Goal: Register for event/course

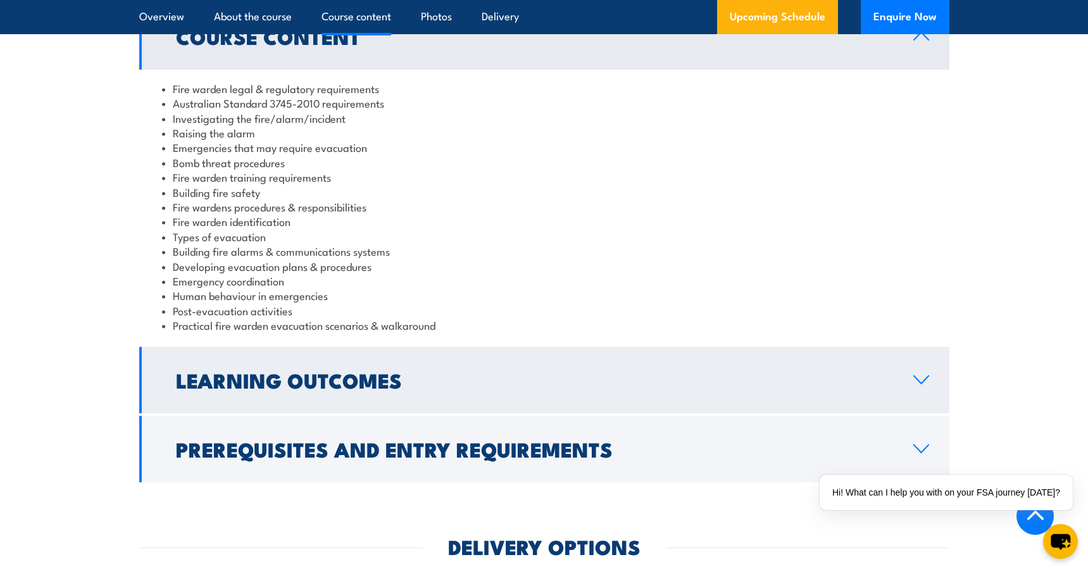
scroll to position [1139, 0]
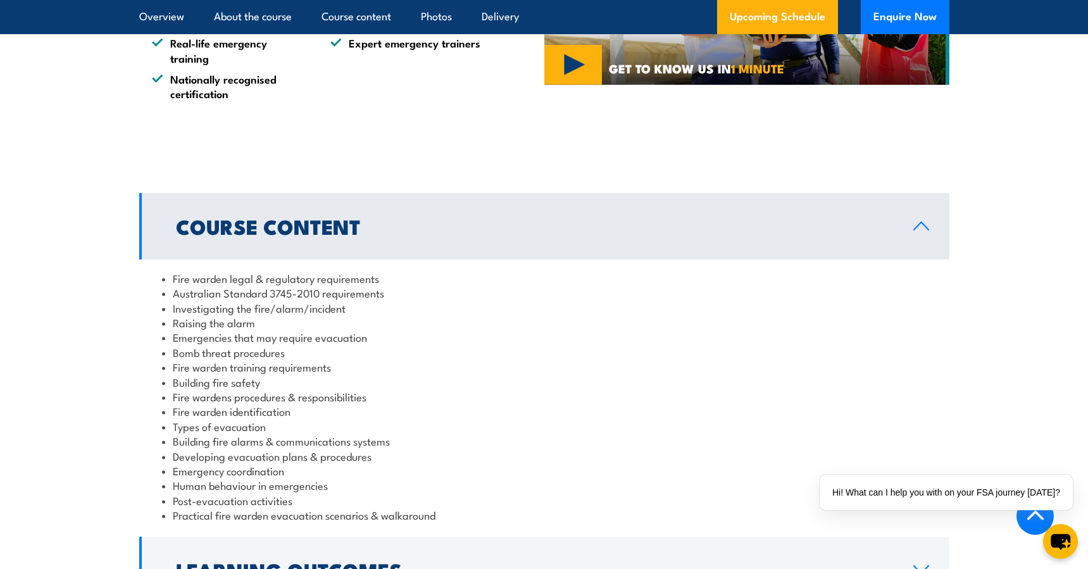
drag, startPoint x: 578, startPoint y: 393, endPoint x: 550, endPoint y: 404, distance: 30.4
click at [575, 396] on li "Fire wardens procedures & responsibilities" at bounding box center [544, 396] width 764 height 15
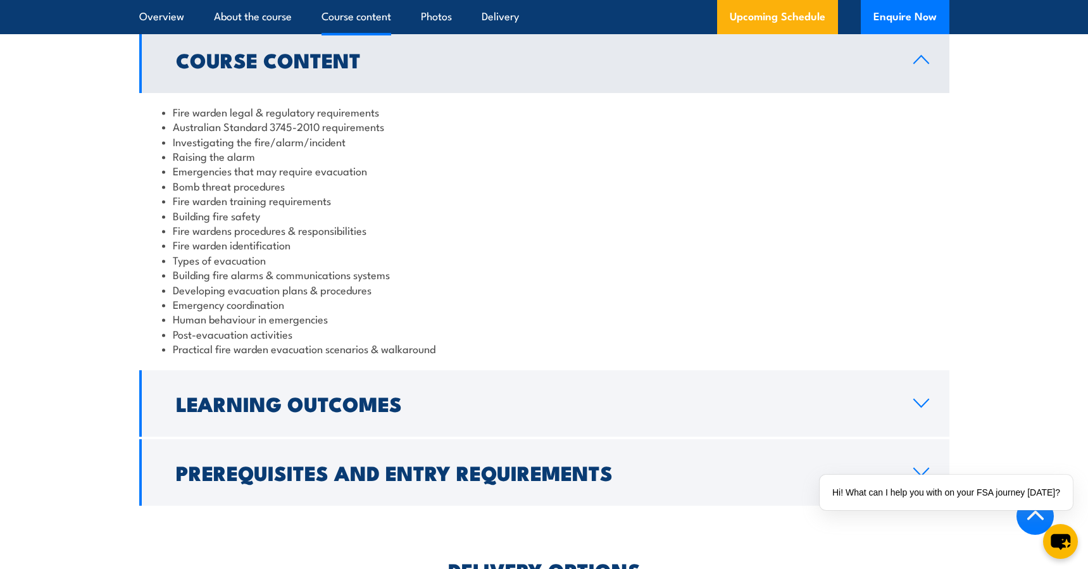
scroll to position [1519, 0]
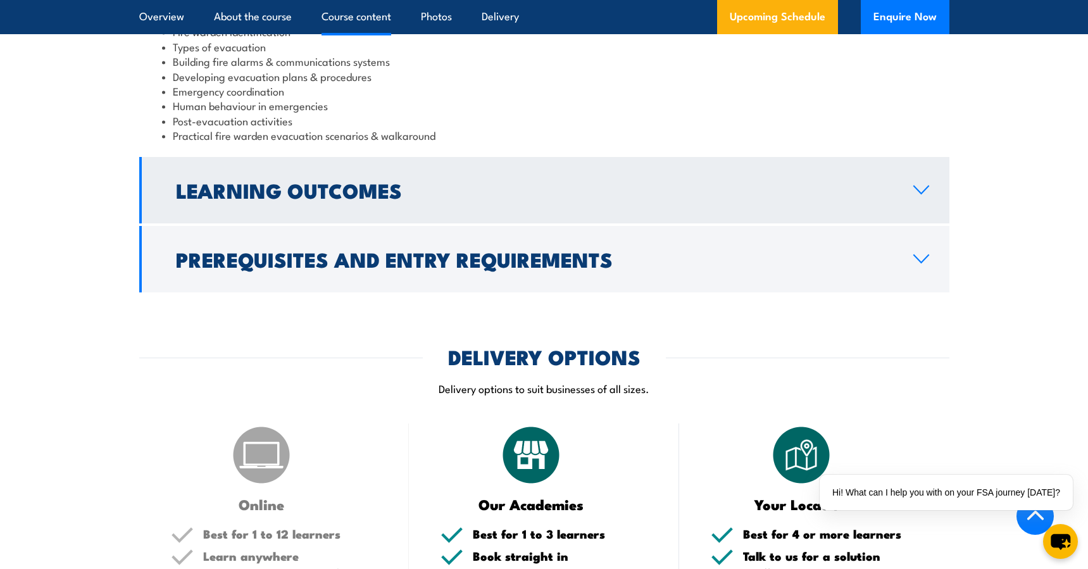
click at [242, 194] on h2 "Learning Outcomes" at bounding box center [534, 190] width 717 height 18
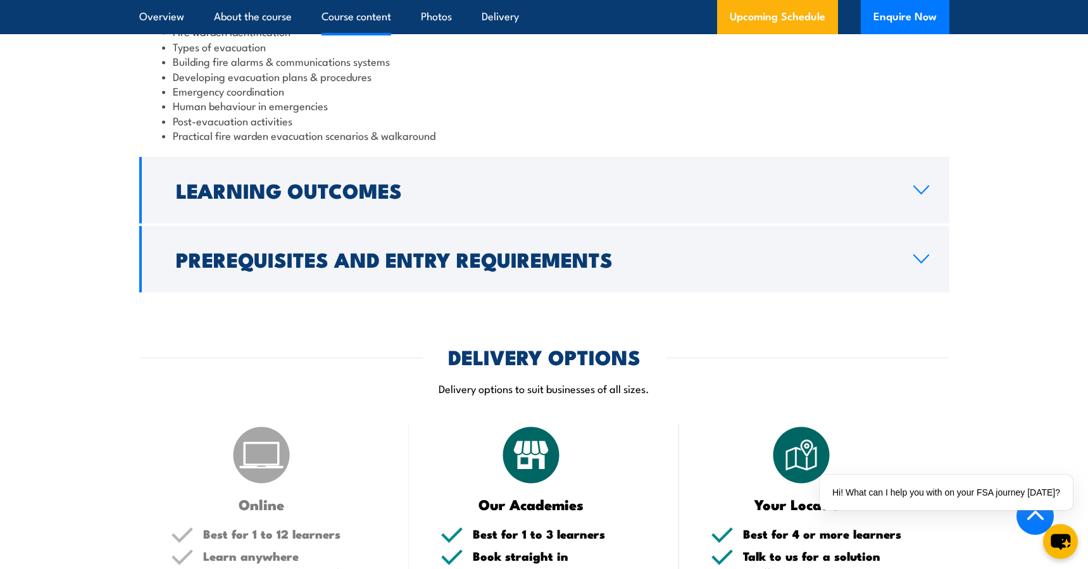
scroll to position [1430, 0]
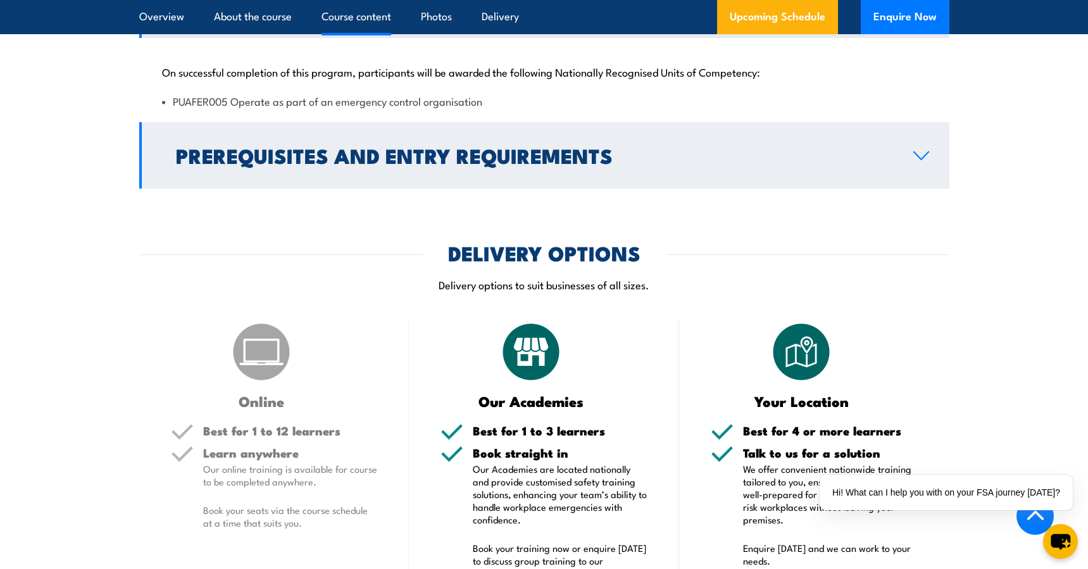
click at [308, 164] on h2 "Prerequisites and Entry Requirements" at bounding box center [534, 155] width 717 height 18
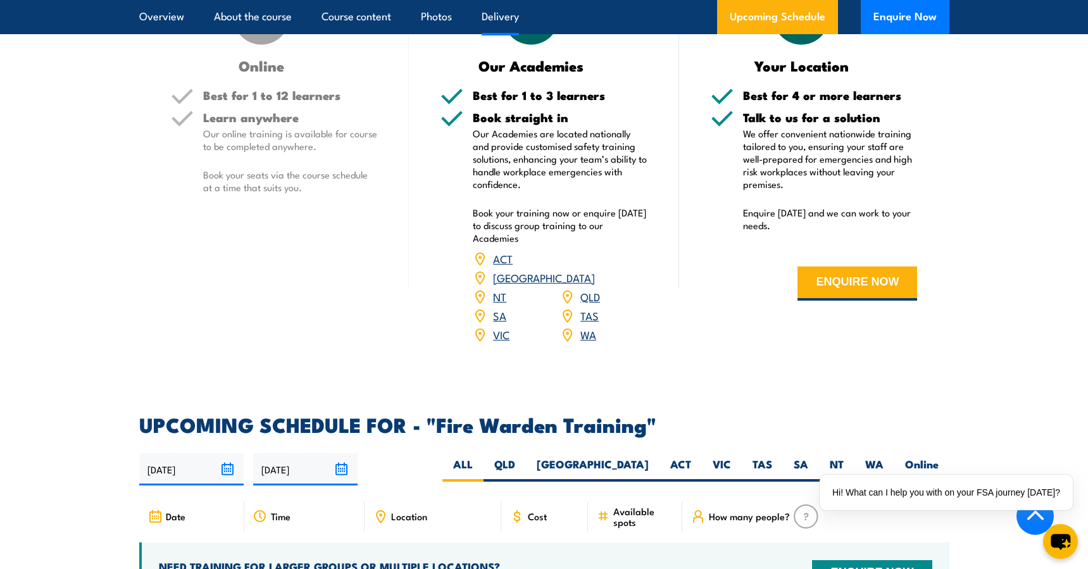
scroll to position [1556, 0]
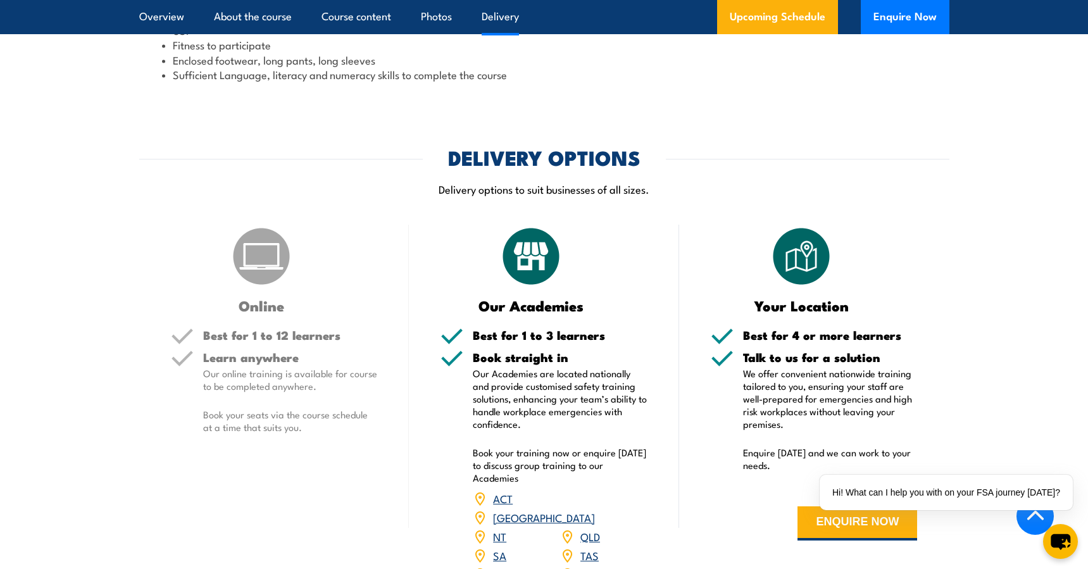
click at [262, 359] on h5 "Learn anywhere" at bounding box center [290, 357] width 175 height 12
click at [275, 261] on img at bounding box center [261, 256] width 63 height 63
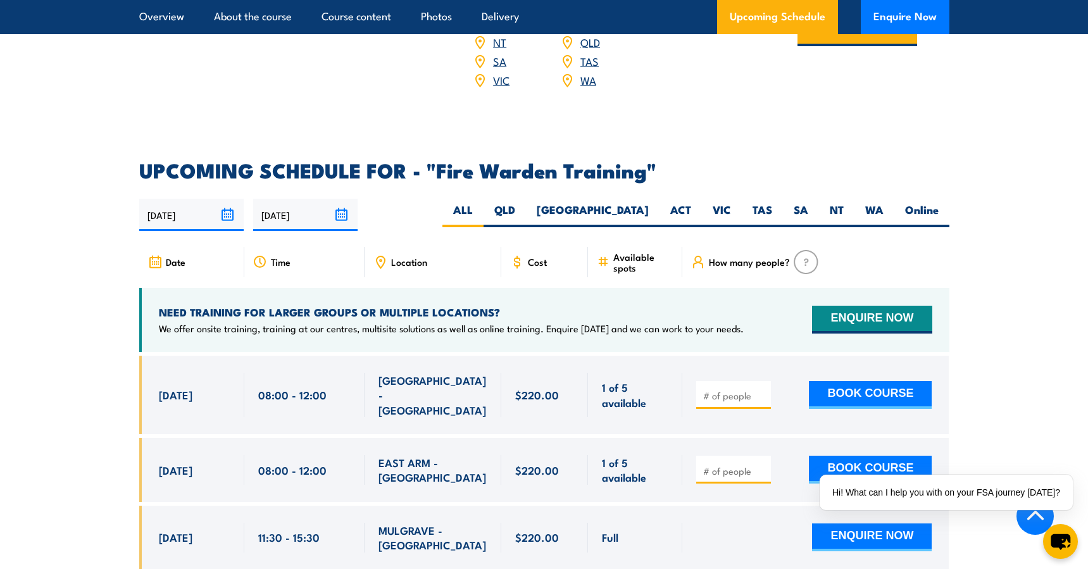
scroll to position [2062, 0]
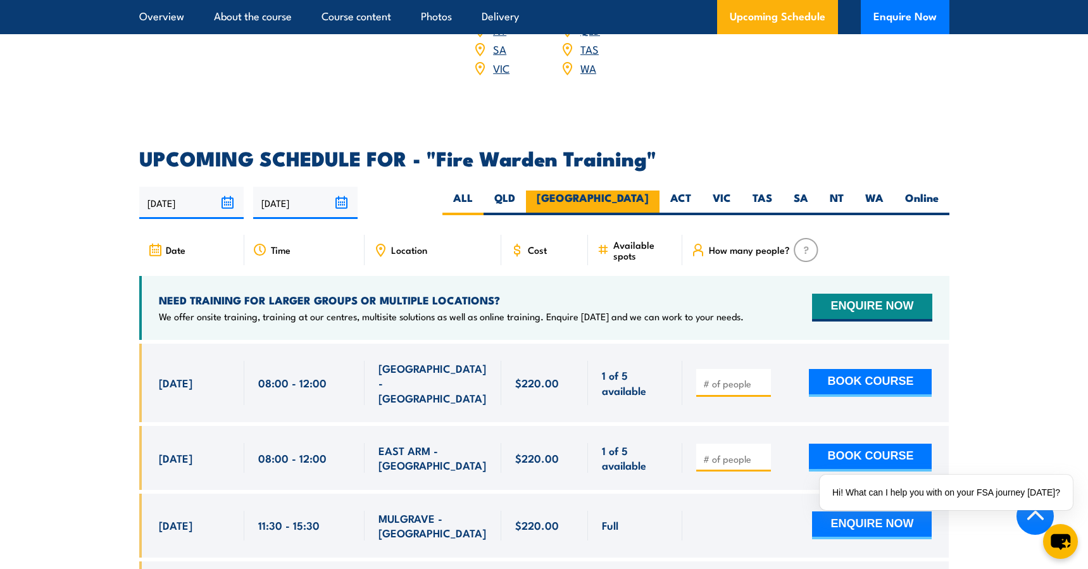
click at [624, 190] on label "[GEOGRAPHIC_DATA]" at bounding box center [593, 202] width 134 height 25
click at [649, 190] on input "[GEOGRAPHIC_DATA]" at bounding box center [653, 194] width 8 height 8
radio input "true"
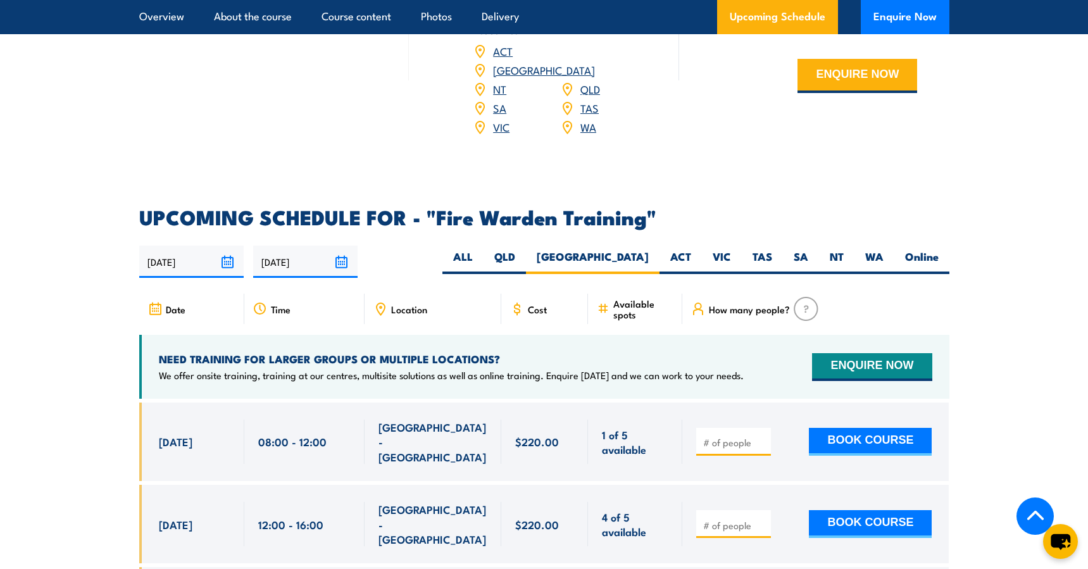
scroll to position [2164, 0]
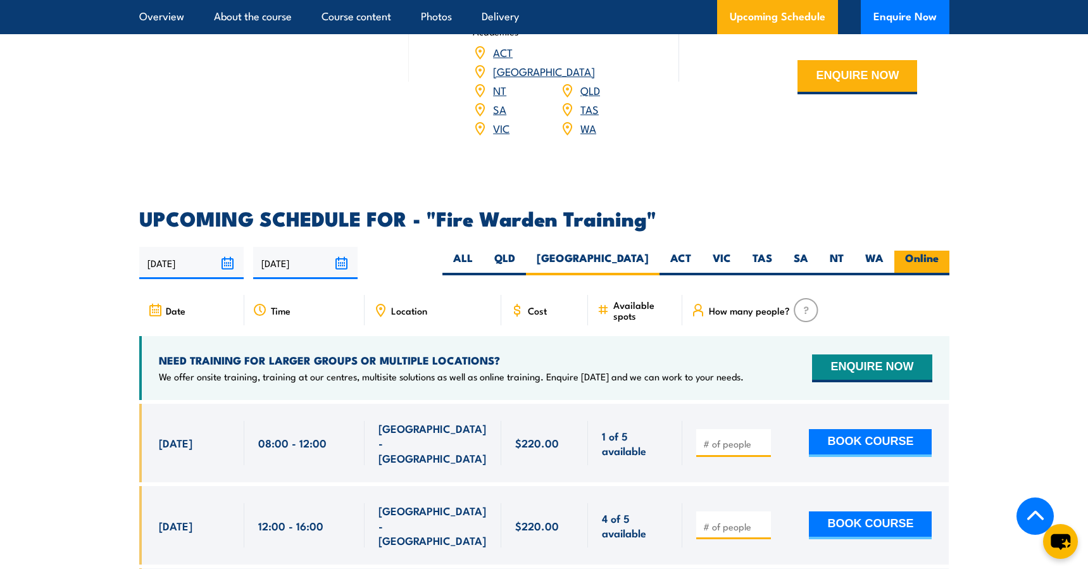
click at [928, 251] on label "Online" at bounding box center [921, 263] width 55 height 25
click at [938, 251] on input "Online" at bounding box center [942, 255] width 8 height 8
radio input "true"
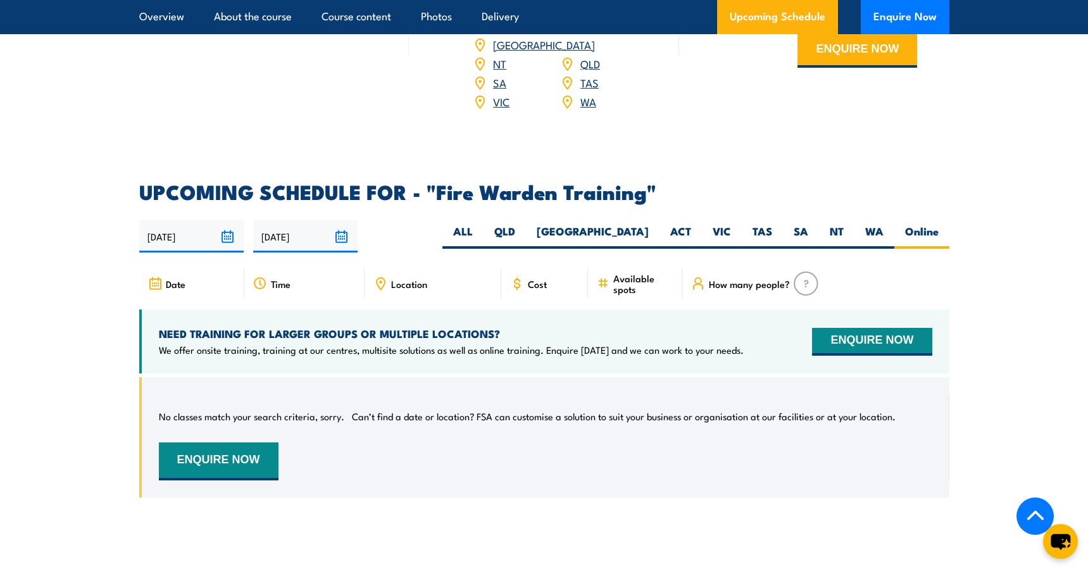
scroll to position [2100, 0]
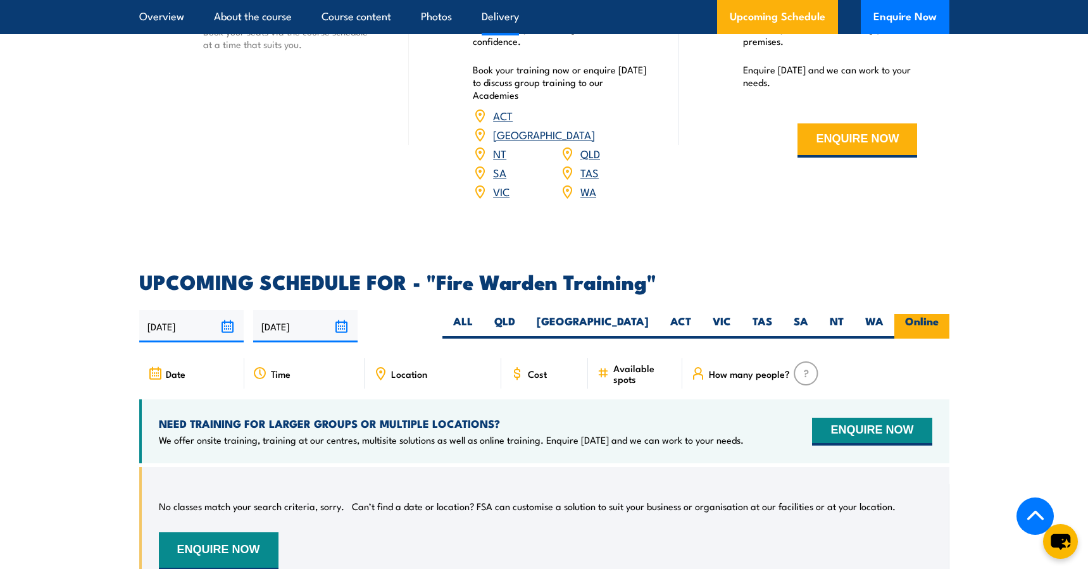
click at [918, 315] on label "Online" at bounding box center [921, 326] width 55 height 25
click at [938, 315] on input "Online" at bounding box center [942, 318] width 8 height 8
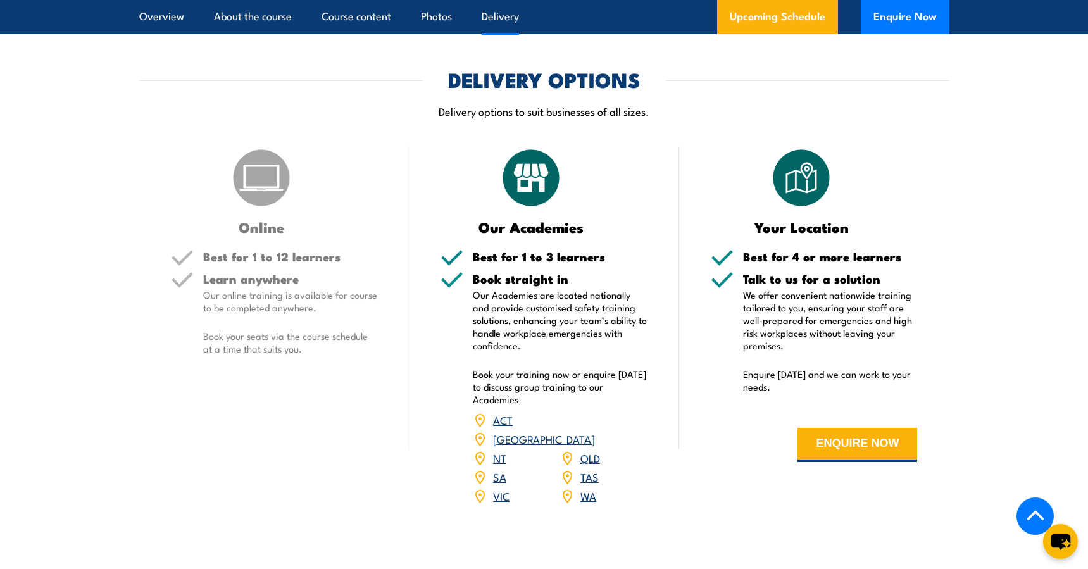
scroll to position [1784, 0]
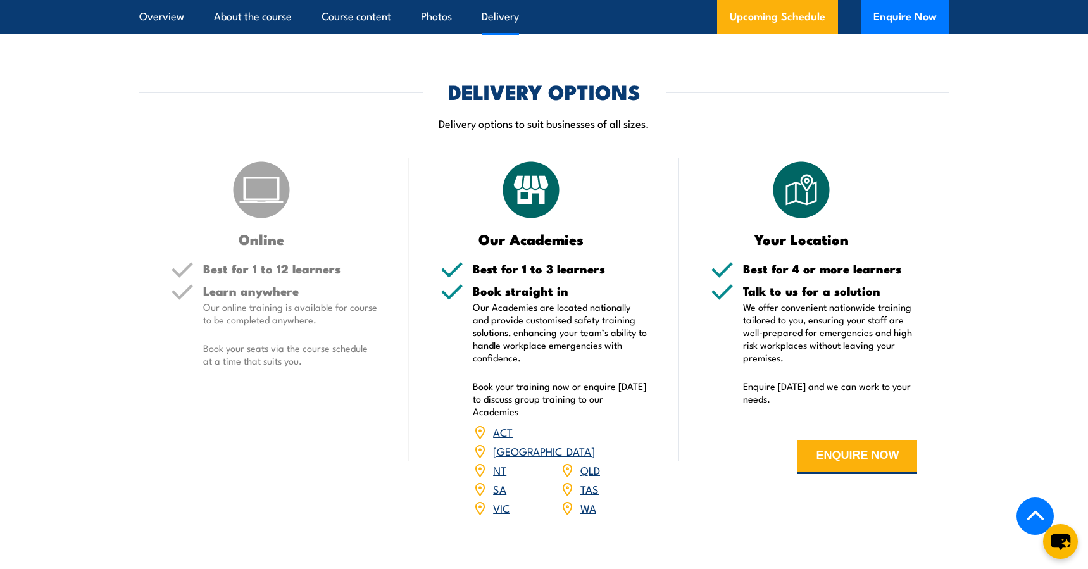
click at [264, 301] on p "Our online training is available for course to be completed anywhere." at bounding box center [290, 313] width 175 height 25
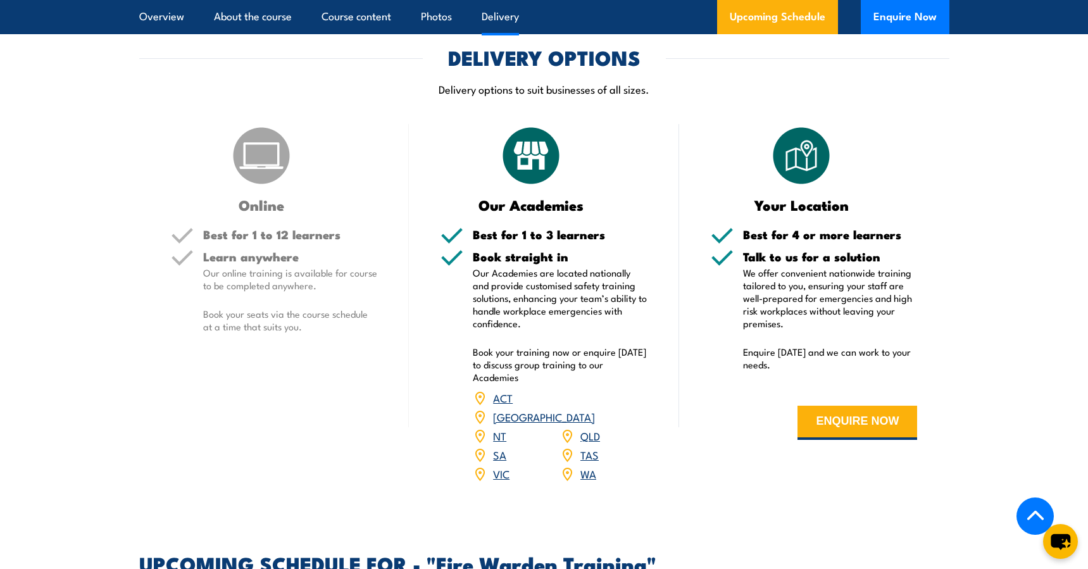
scroll to position [1847, 0]
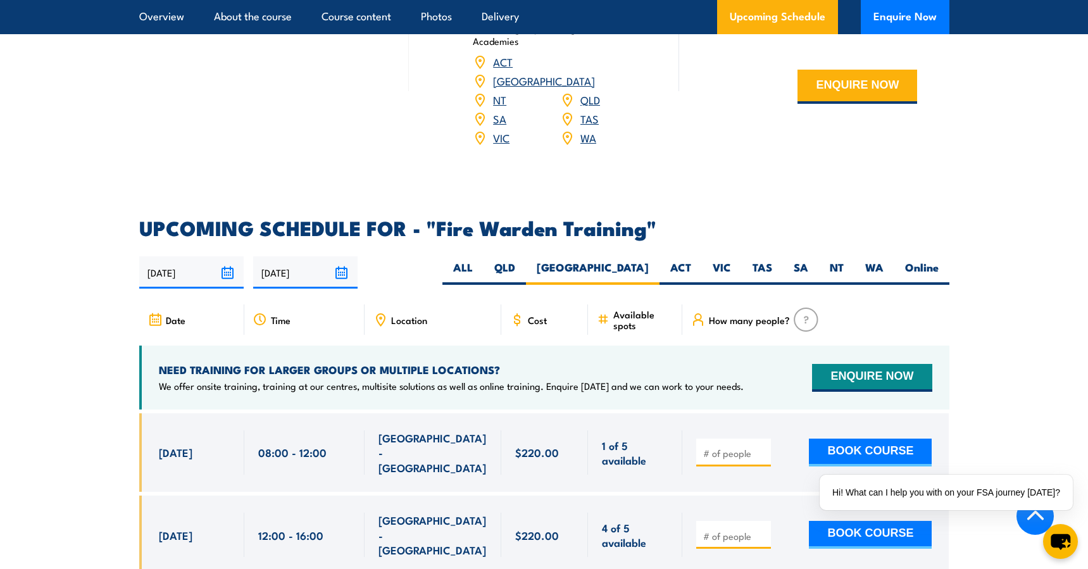
scroll to position [2164, 0]
